Goal: Task Accomplishment & Management: Complete application form

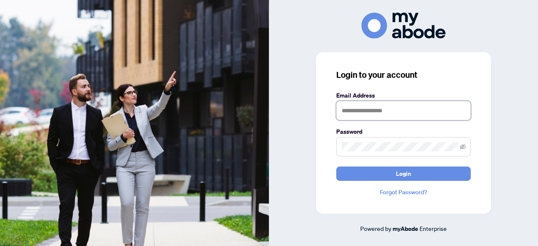
click at [355, 112] on input "text" at bounding box center [403, 110] width 134 height 19
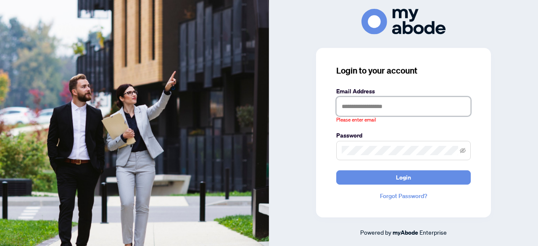
type input "**********"
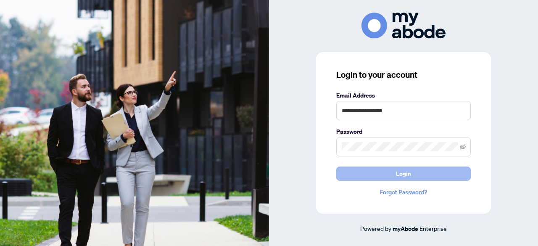
click at [408, 173] on span "Login" at bounding box center [403, 173] width 15 height 13
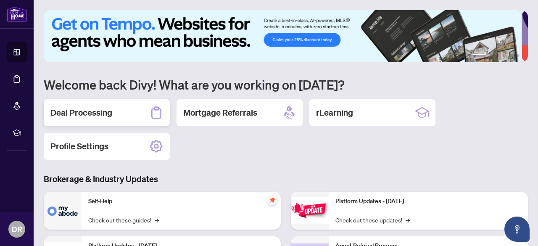
click at [81, 111] on h2 "Deal Processing" at bounding box center [81, 113] width 62 height 12
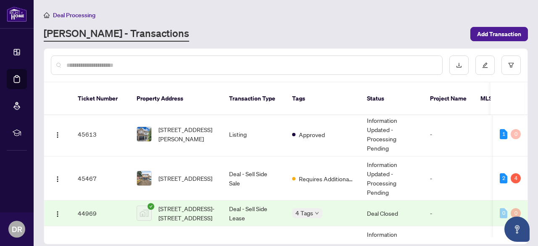
scroll to position [76, 0]
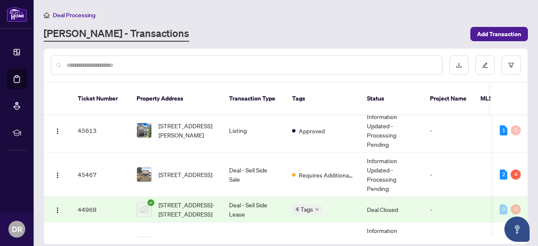
click at [334, 176] on td "Requires Additional Docs" at bounding box center [322, 175] width 75 height 44
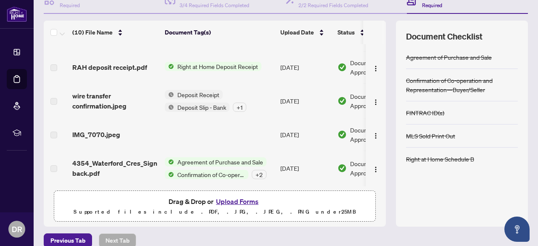
scroll to position [105, 0]
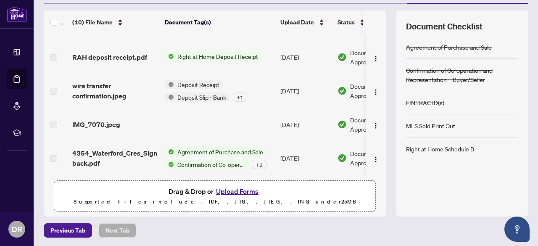
click at [237, 190] on button "Upload Forms" at bounding box center [237, 191] width 47 height 11
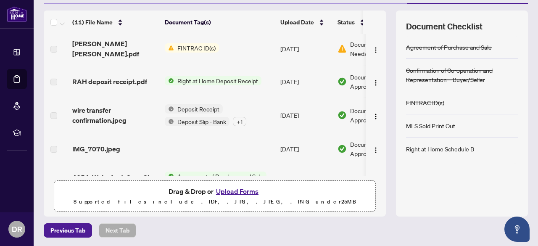
click at [377, 79] on td at bounding box center [376, 82] width 20 height 32
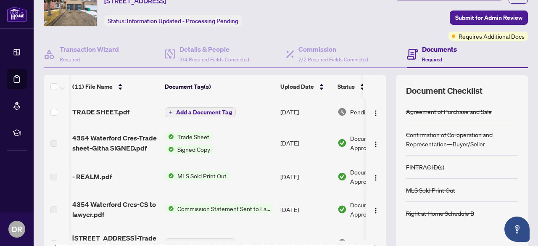
scroll to position [36, 0]
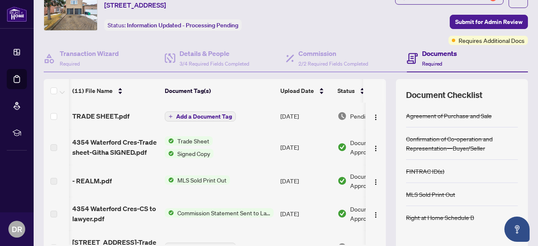
click at [198, 113] on span "Add a Document Tag" at bounding box center [204, 116] width 56 height 6
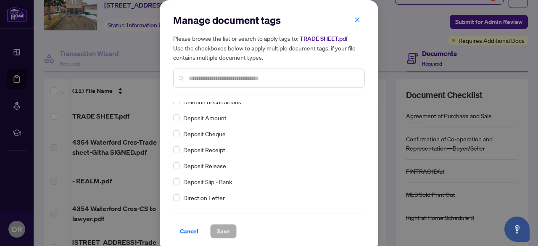
scroll to position [735, 0]
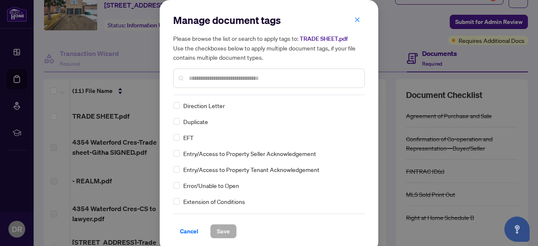
click at [198, 75] on input "text" at bounding box center [273, 78] width 169 height 9
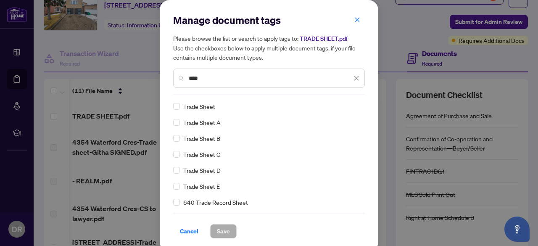
scroll to position [0, 0]
type input "*"
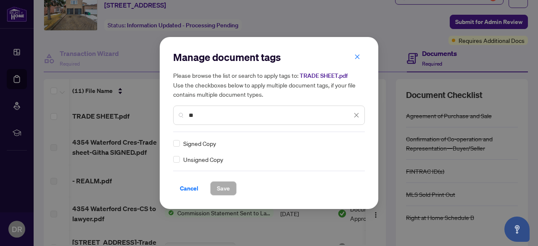
type input "*"
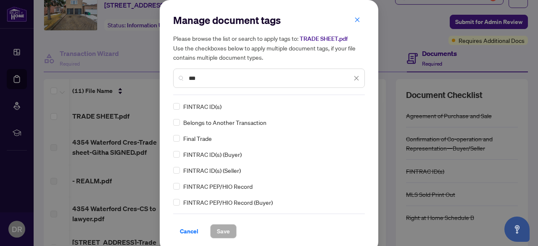
type input "***"
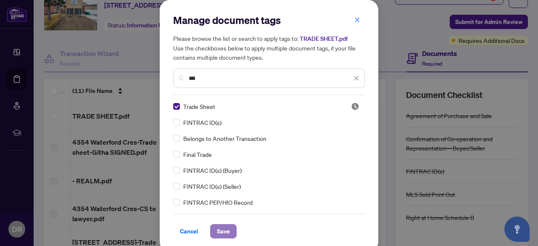
click at [223, 232] on span "Save" at bounding box center [223, 230] width 13 height 13
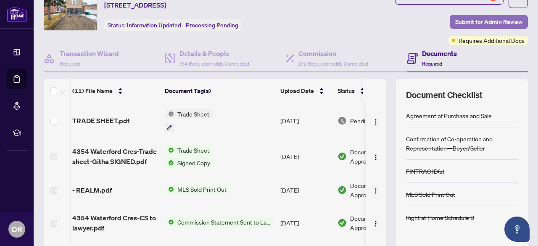
click at [485, 19] on span "Submit for Admin Review" at bounding box center [488, 21] width 67 height 13
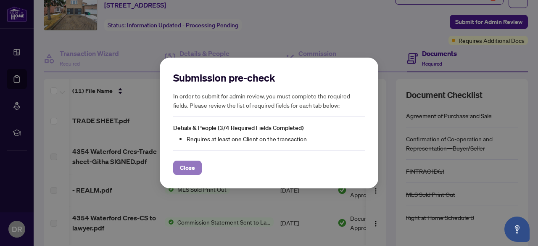
click at [192, 166] on span "Close" at bounding box center [187, 167] width 15 height 13
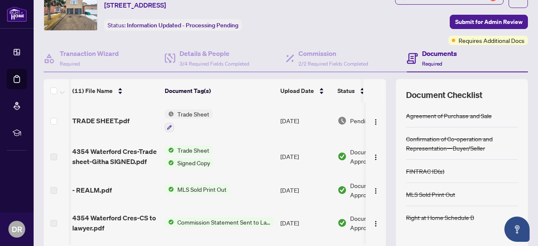
click at [377, 169] on td at bounding box center [376, 156] width 20 height 35
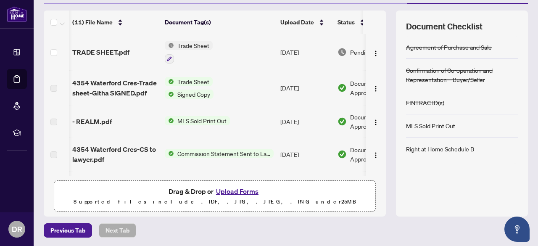
click at [180, 44] on span "Trade Sheet" at bounding box center [193, 45] width 39 height 9
click at [97, 47] on span "TRADE SHEET.pdf" at bounding box center [100, 52] width 57 height 10
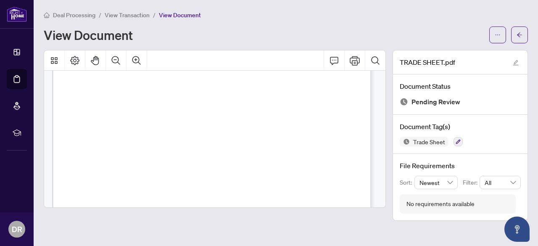
scroll to position [298, 0]
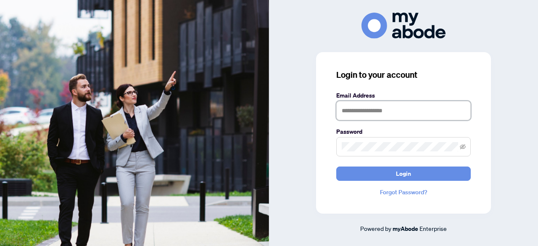
click at [353, 114] on input "text" at bounding box center [403, 110] width 134 height 19
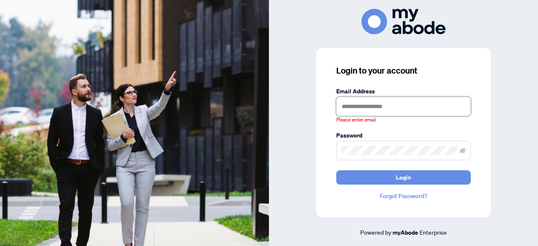
type input "**********"
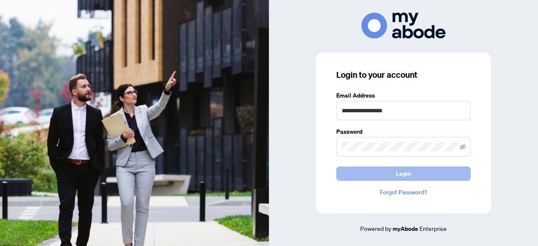
click at [398, 173] on span "Login" at bounding box center [403, 173] width 15 height 13
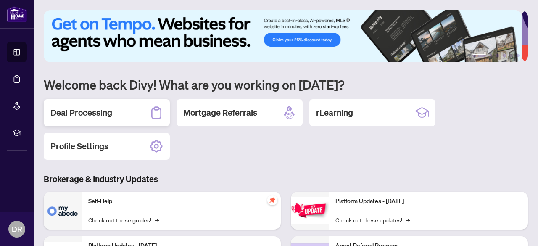
click at [87, 110] on h2 "Deal Processing" at bounding box center [81, 113] width 62 height 12
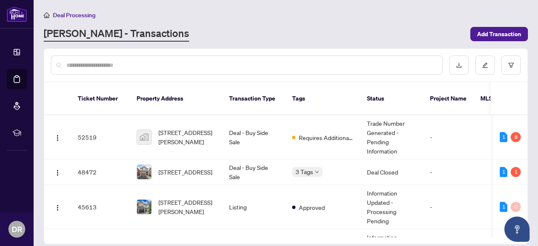
scroll to position [104, 0]
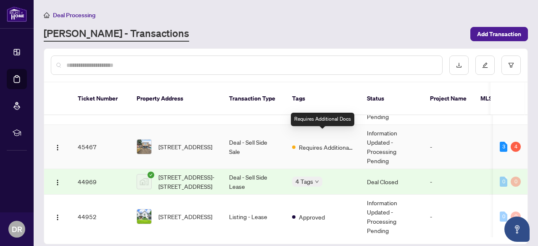
click at [314, 142] on span "Requires Additional Docs" at bounding box center [326, 146] width 55 height 9
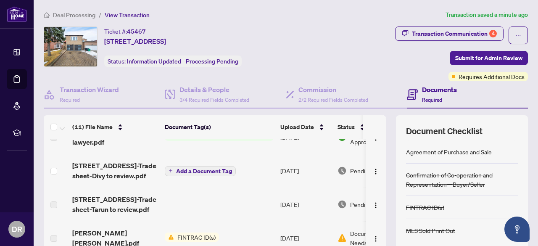
scroll to position [233, 0]
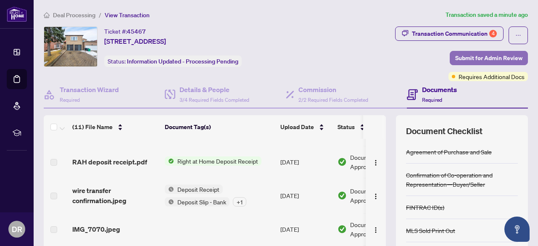
click at [465, 56] on span "Submit for Admin Review" at bounding box center [488, 57] width 67 height 13
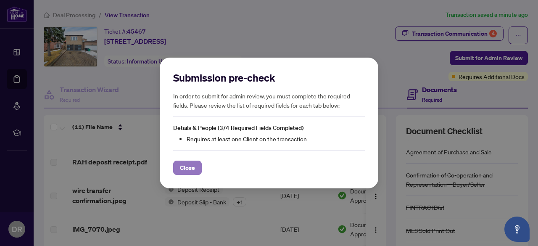
click at [191, 166] on span "Close" at bounding box center [187, 167] width 15 height 13
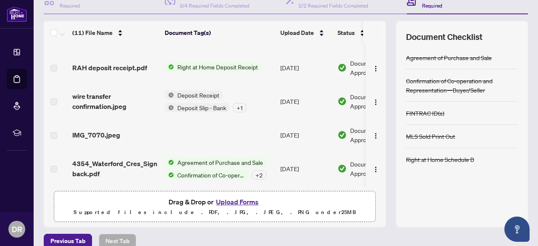
scroll to position [105, 0]
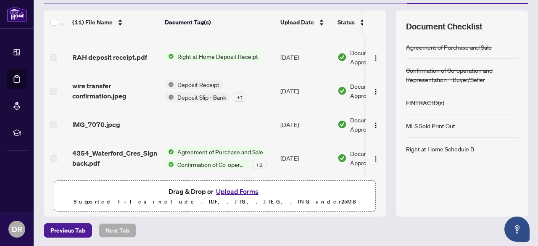
click at [374, 102] on td at bounding box center [376, 90] width 20 height 35
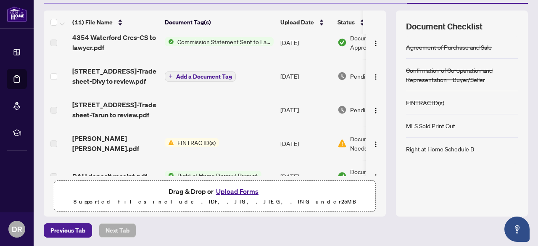
scroll to position [111, 0]
